Goal: Transaction & Acquisition: Purchase product/service

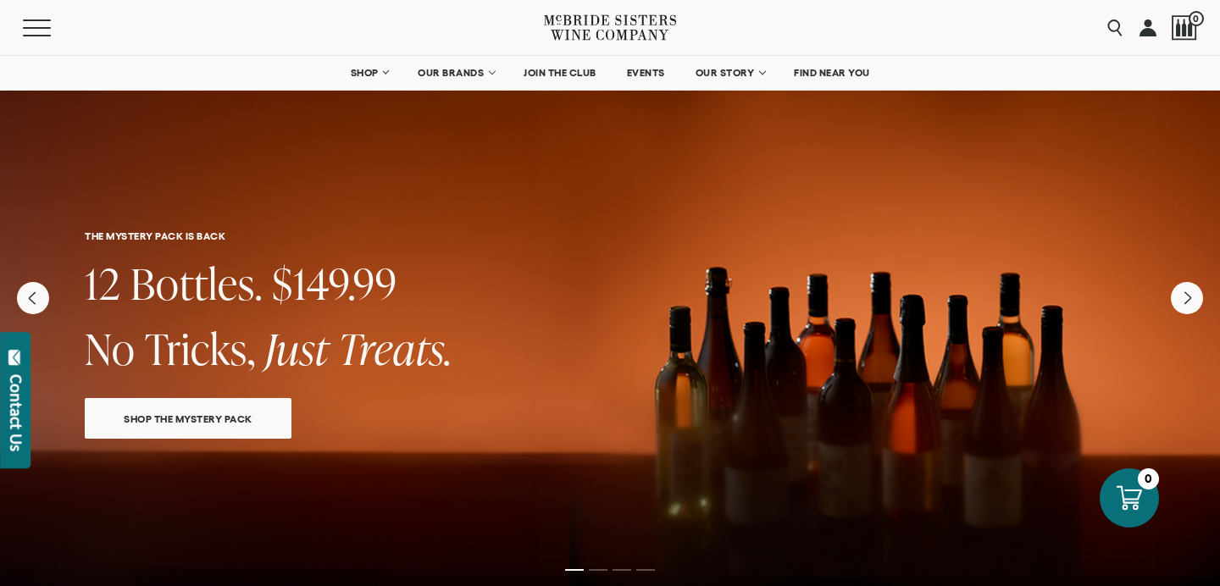
click at [192, 423] on span "SHOP THE MYSTERY PACK" at bounding box center [188, 418] width 188 height 19
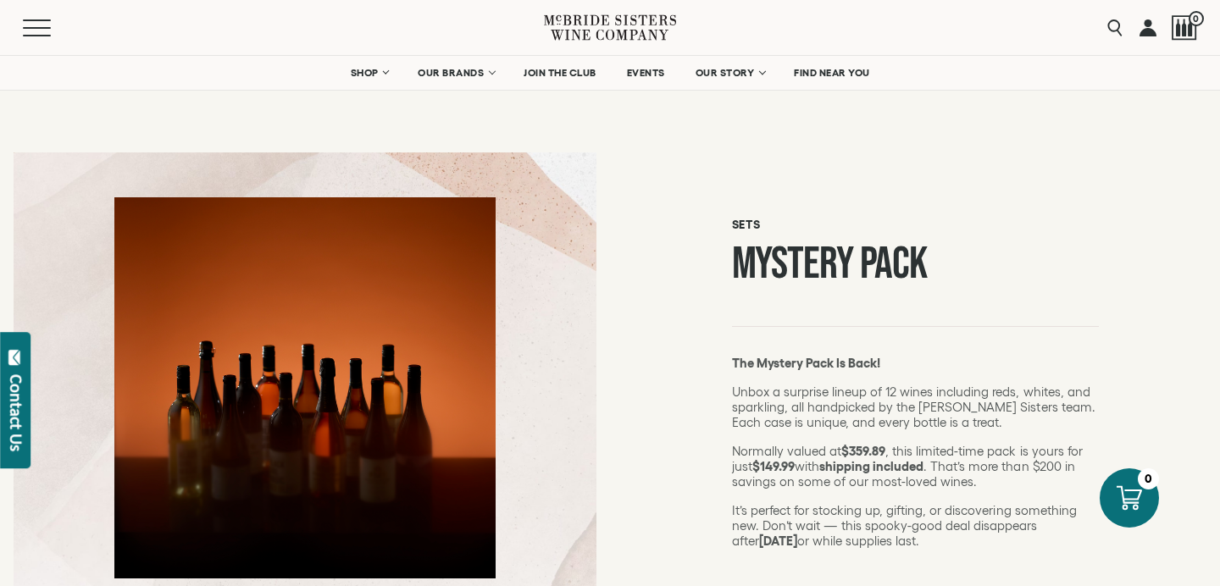
click at [1151, 30] on link at bounding box center [1148, 27] width 17 height 55
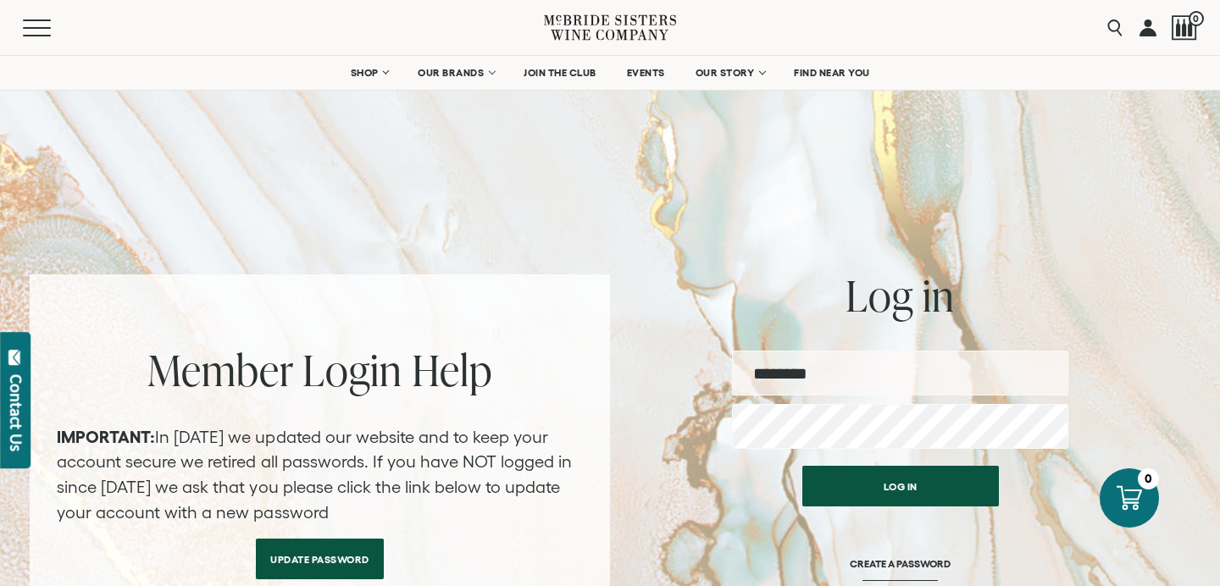
type input "**********"
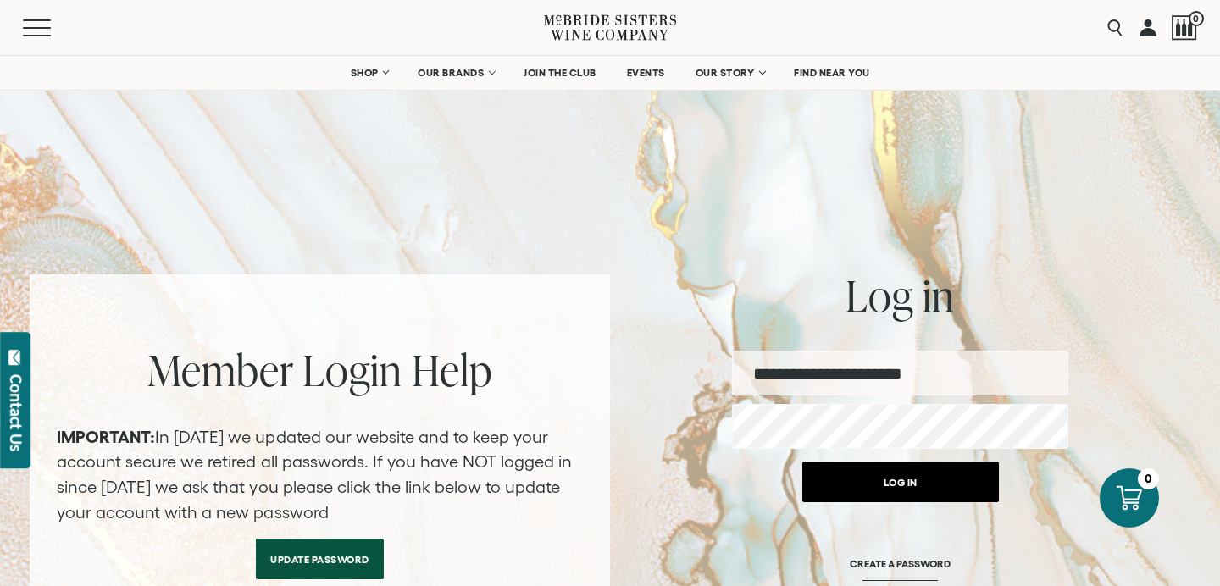
click at [856, 479] on button "Log in" at bounding box center [901, 482] width 197 height 41
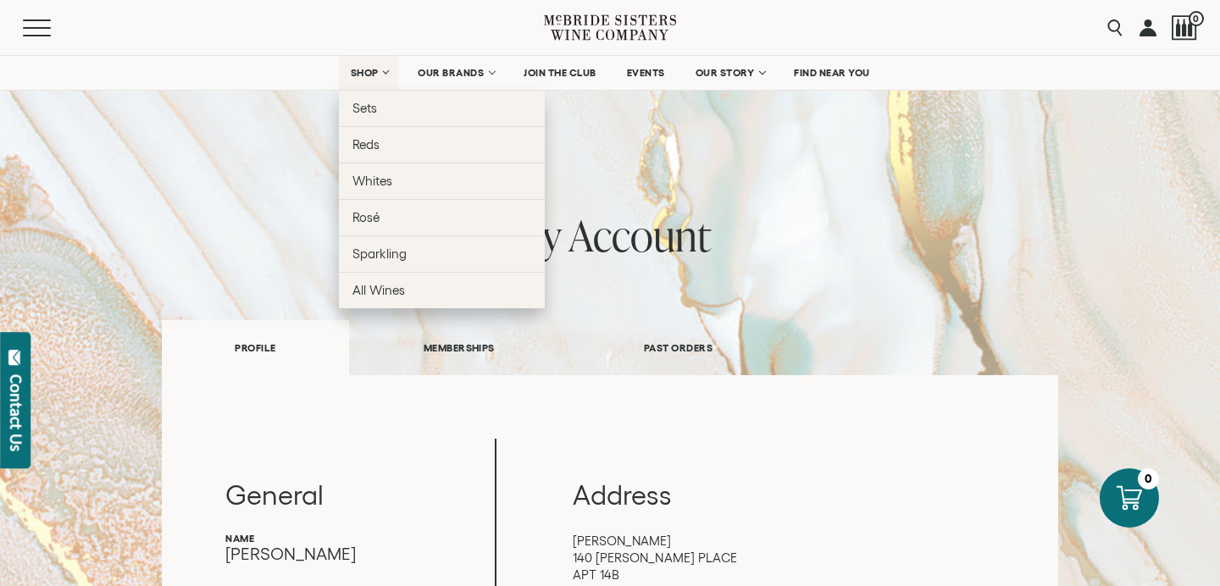
click at [364, 68] on span "SHOP" at bounding box center [364, 73] width 29 height 12
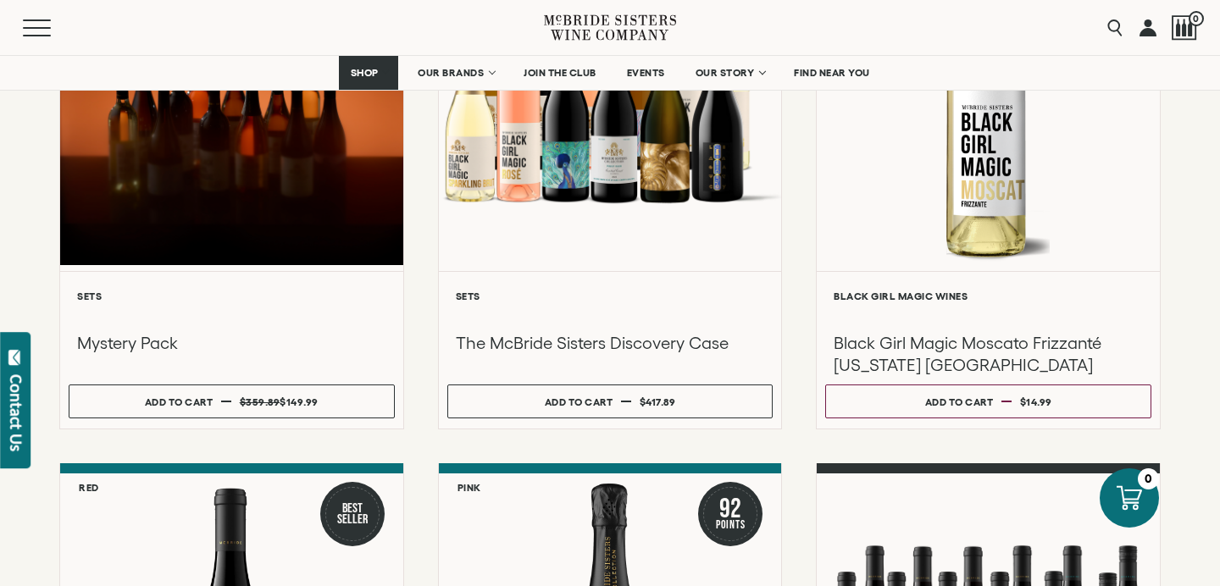
scroll to position [392, 0]
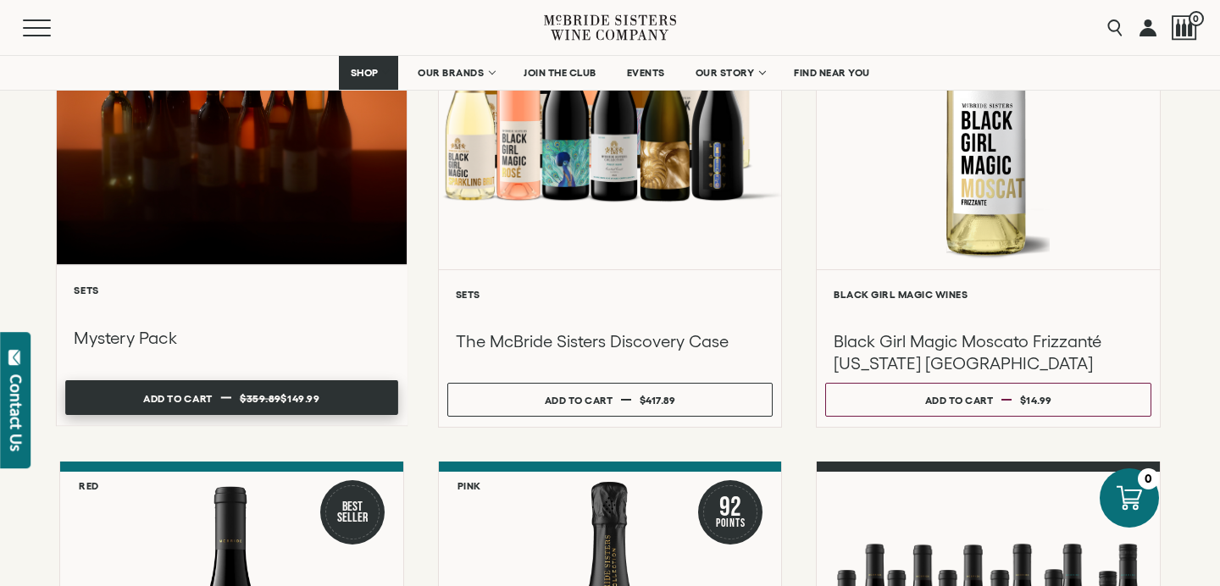
click at [277, 391] on dd "$359.89" at bounding box center [260, 398] width 41 height 25
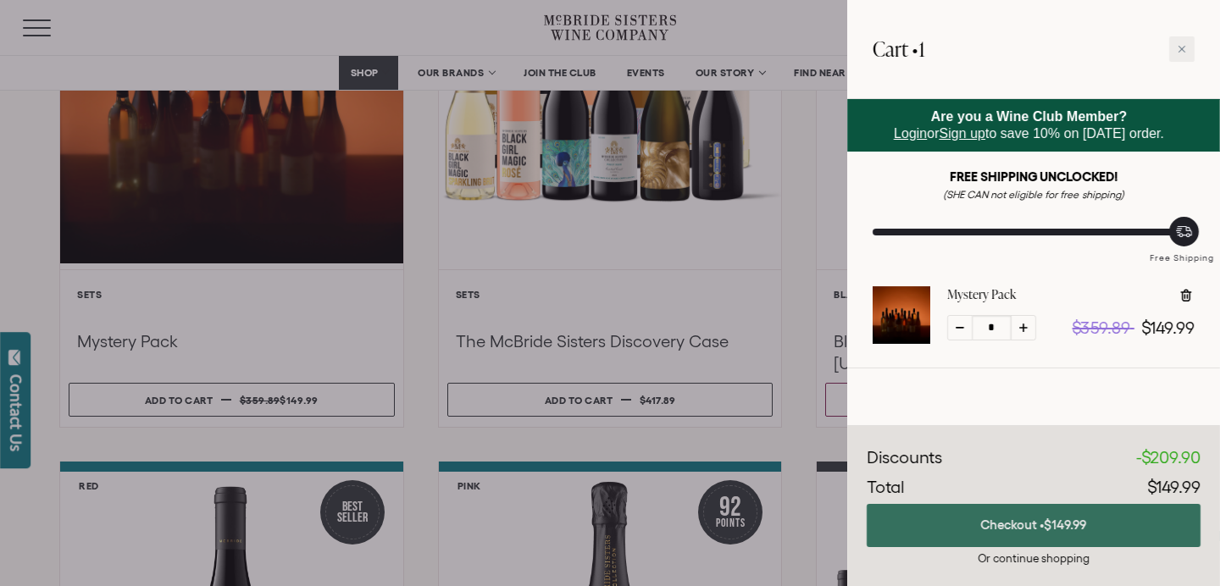
click at [963, 524] on button "Checkout • $149.99" at bounding box center [1034, 525] width 334 height 43
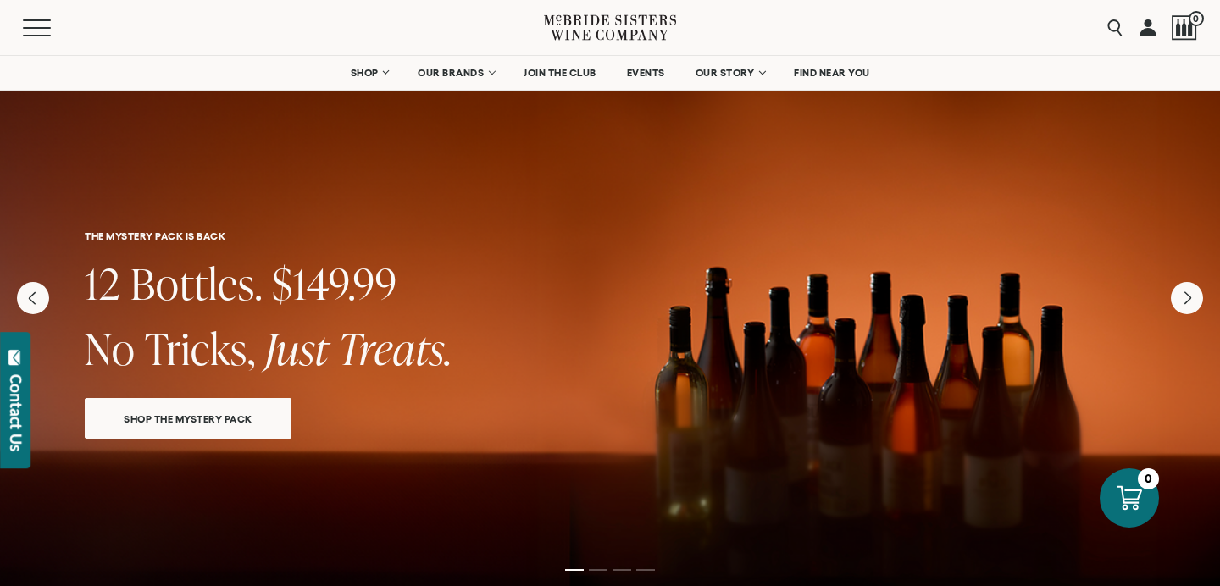
click at [253, 419] on span "SHOP THE MYSTERY PACK" at bounding box center [188, 418] width 188 height 19
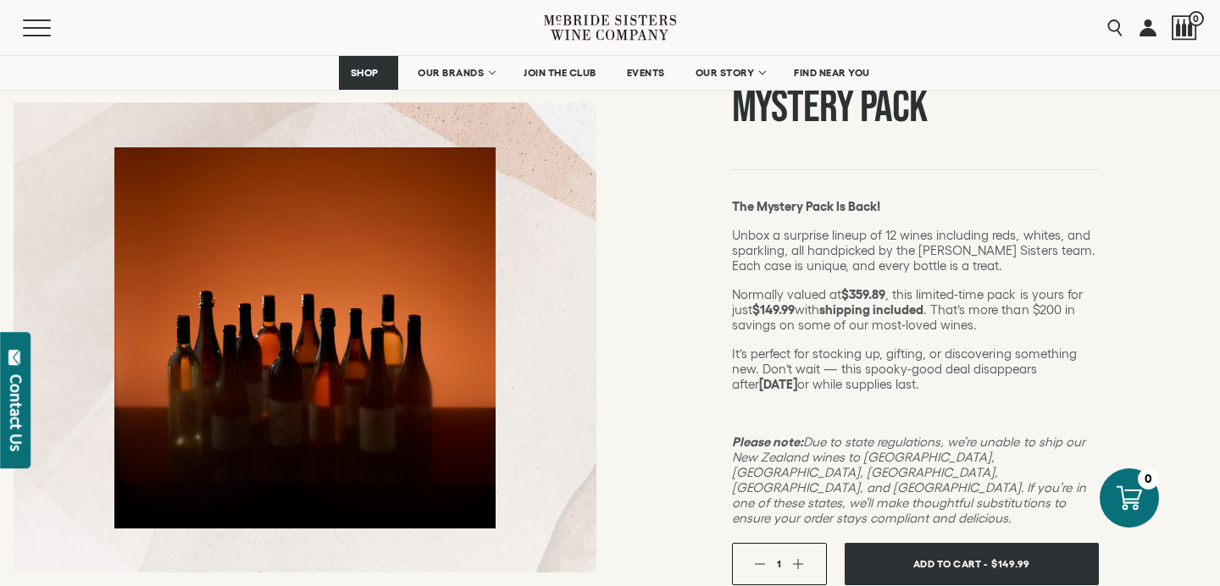
scroll to position [161, 0]
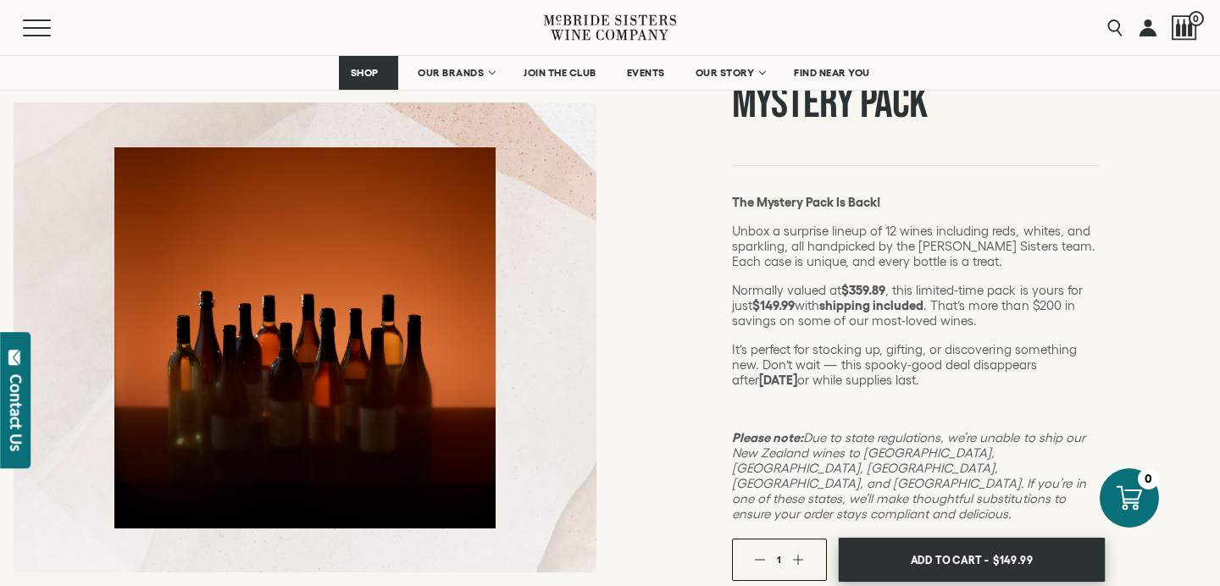
click at [883, 538] on button "Add To Cart - $149.99" at bounding box center [971, 560] width 267 height 45
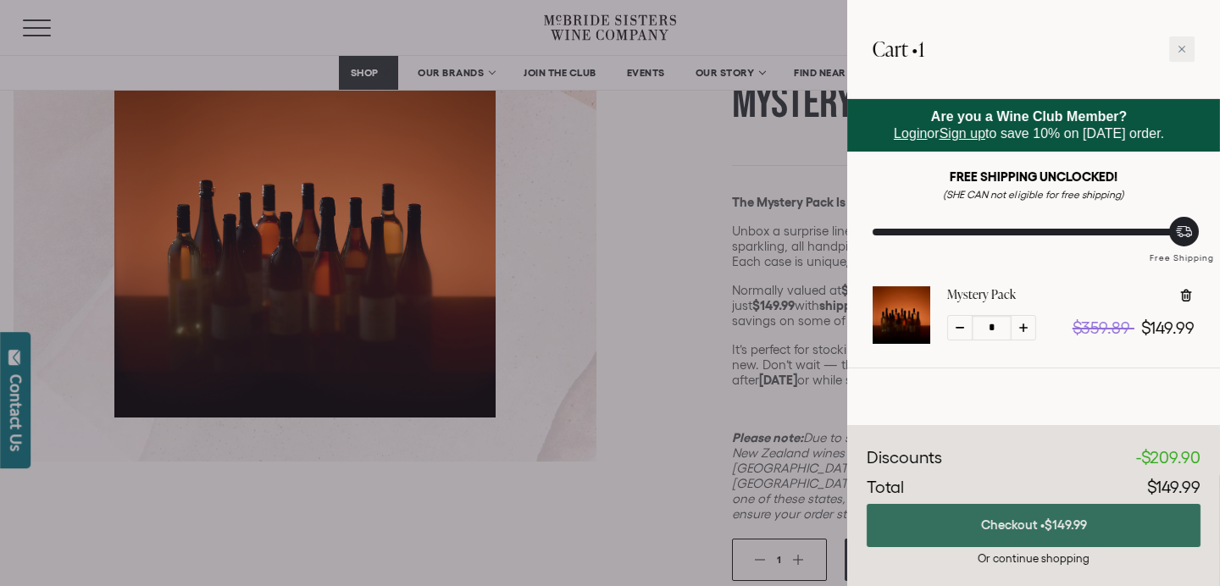
click at [882, 532] on button "Checkout • $149.99" at bounding box center [1034, 525] width 334 height 43
